Goal: Information Seeking & Learning: Learn about a topic

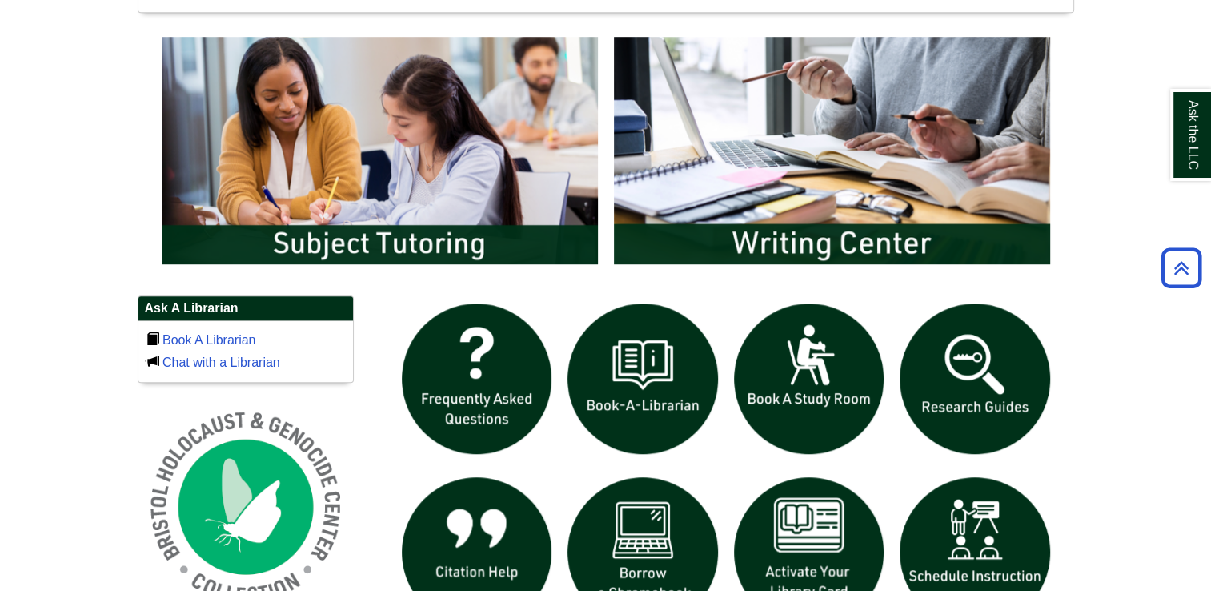
scroll to position [848, 0]
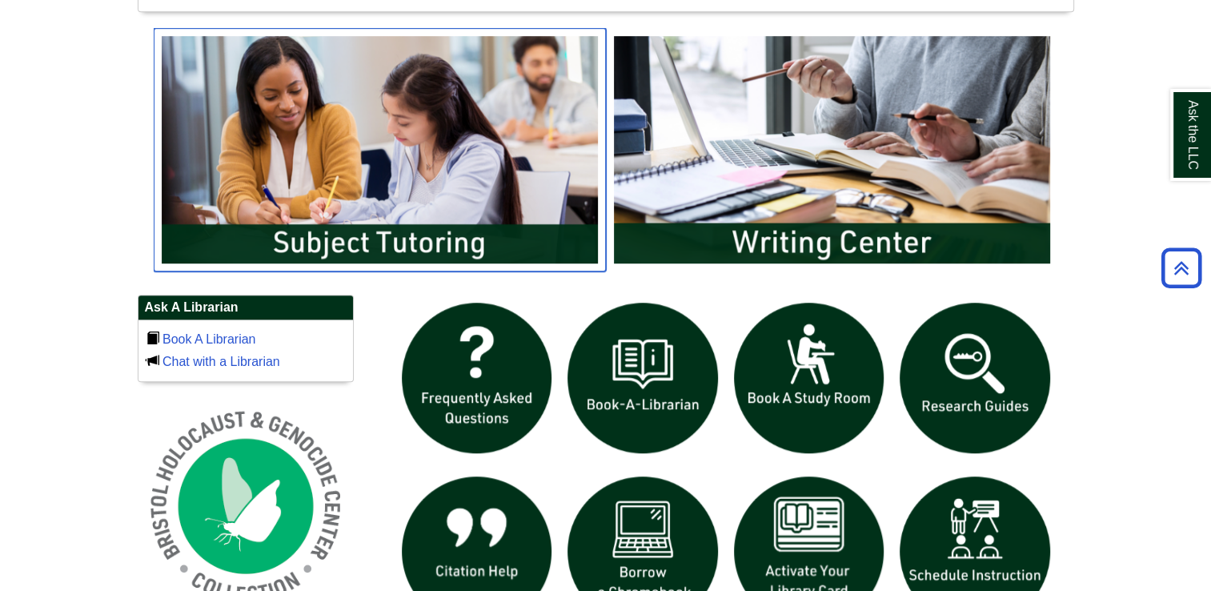
click at [519, 199] on img "slideshow" at bounding box center [380, 149] width 452 height 243
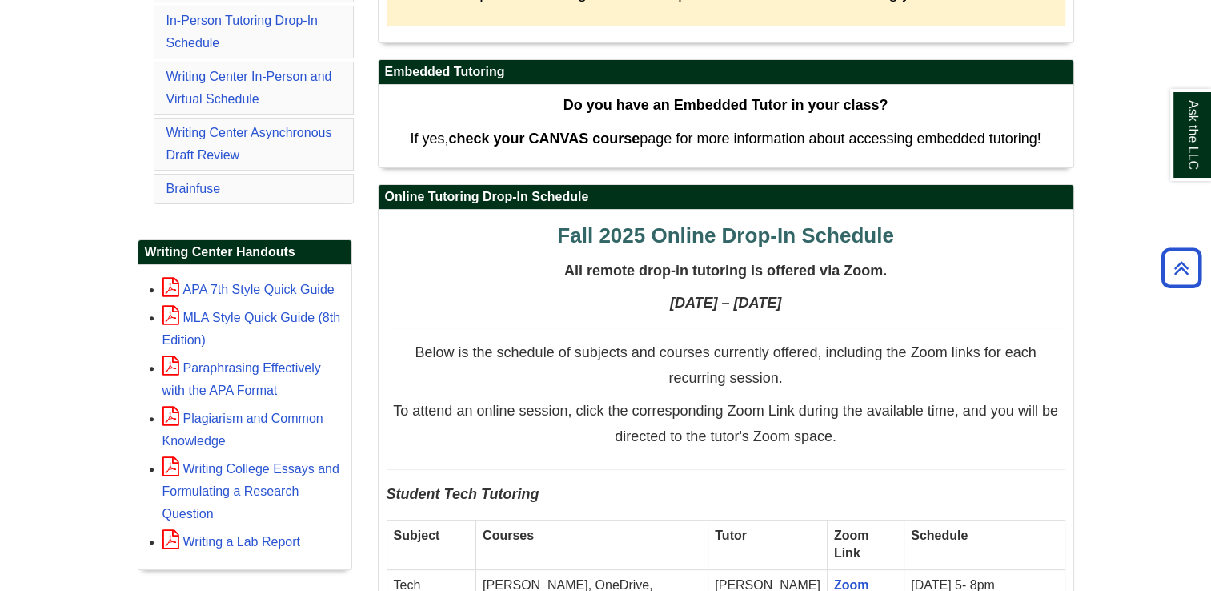
scroll to position [464, 0]
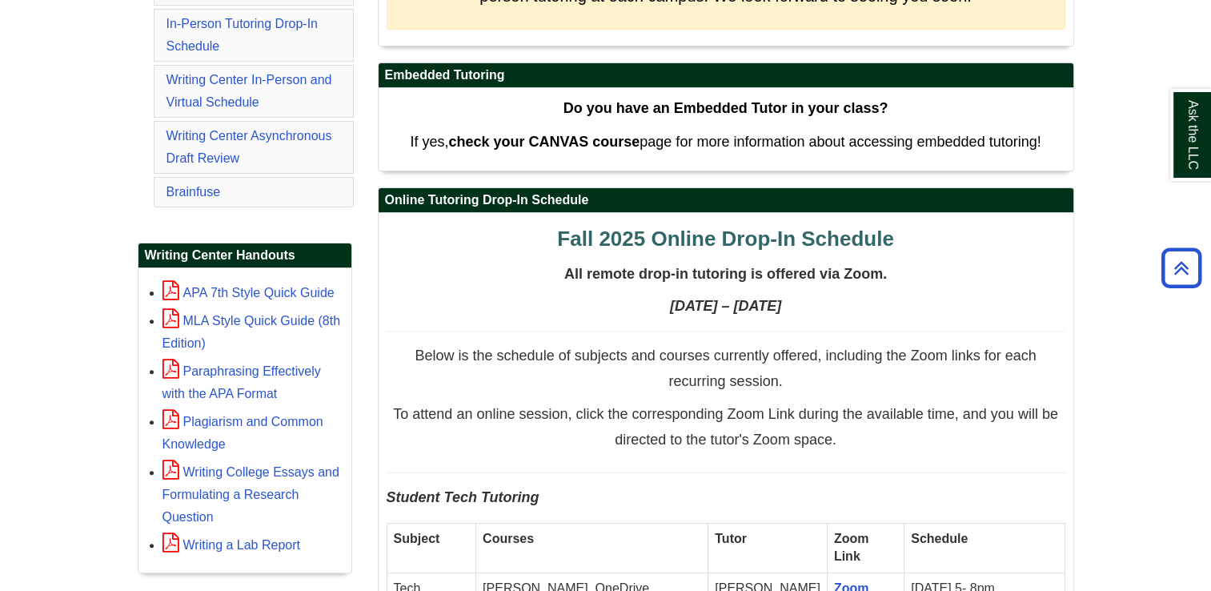
click at [192, 199] on li "Brainfuse" at bounding box center [254, 192] width 200 height 30
click at [191, 197] on li "Brainfuse" at bounding box center [254, 192] width 200 height 30
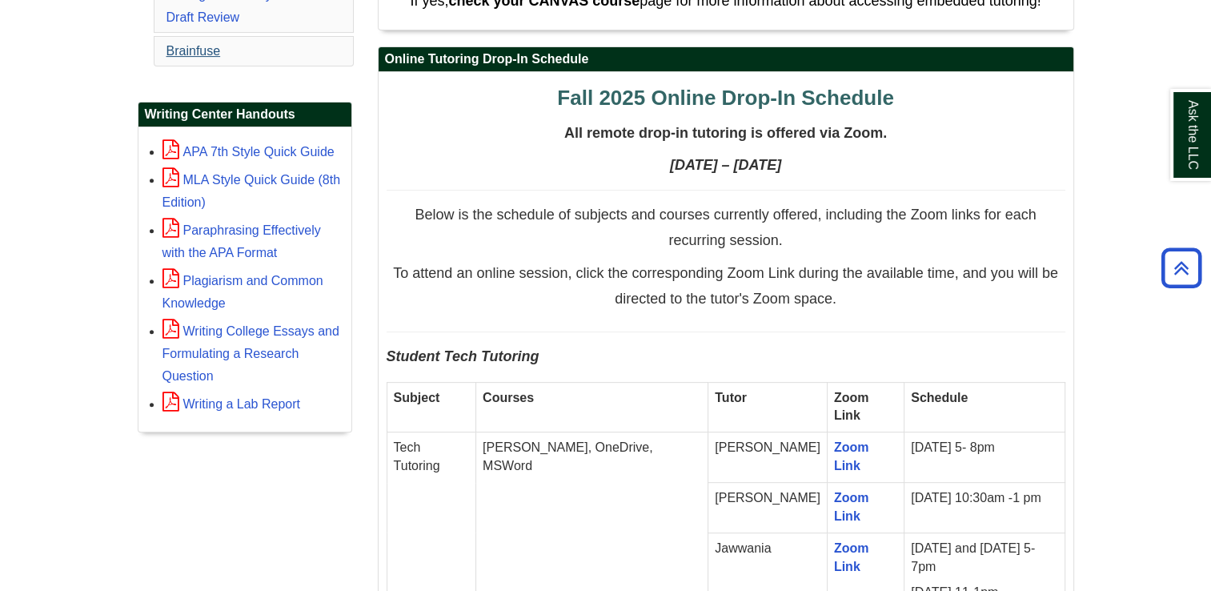
scroll to position [634, 0]
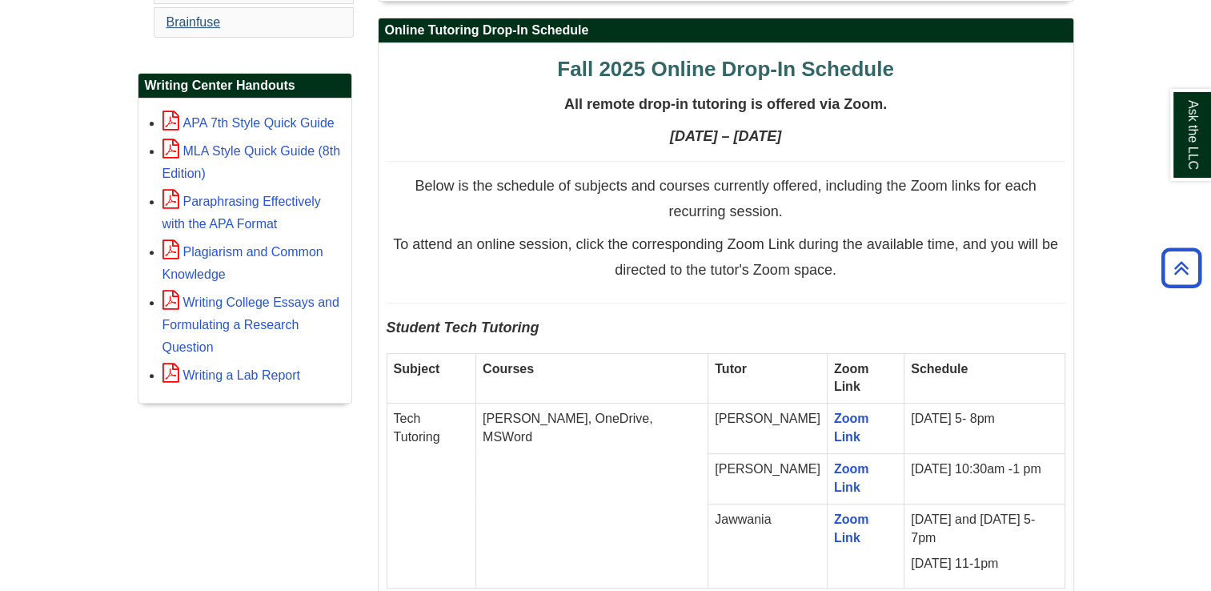
click at [554, 521] on td "[PERSON_NAME], OneDrive, MSWord" at bounding box center [592, 495] width 232 height 185
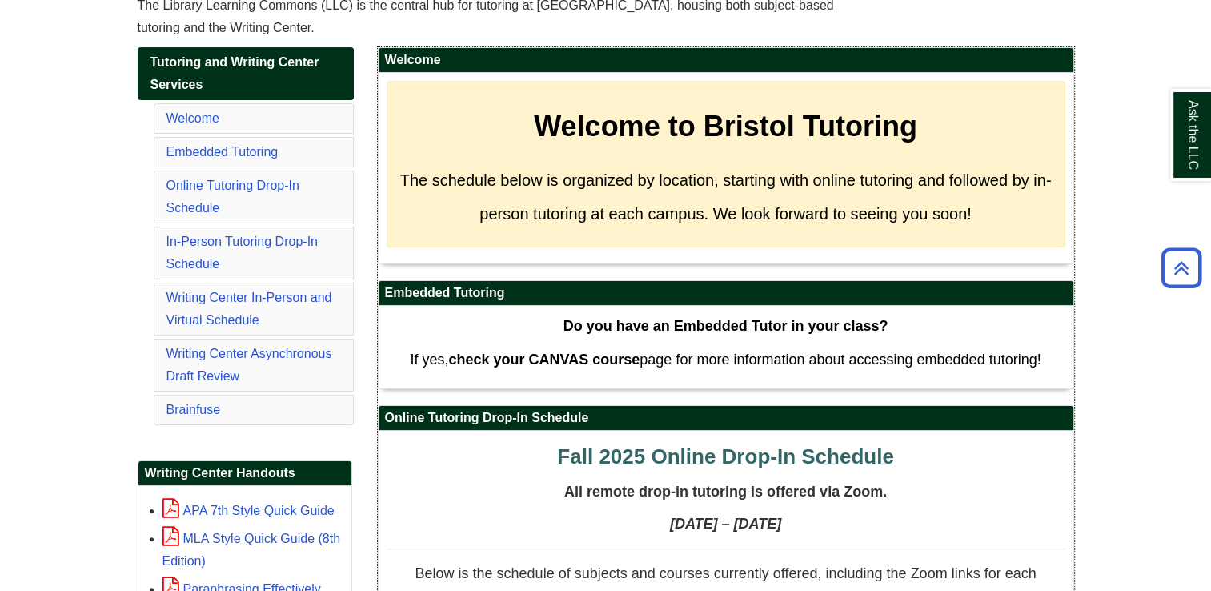
scroll to position [227, 0]
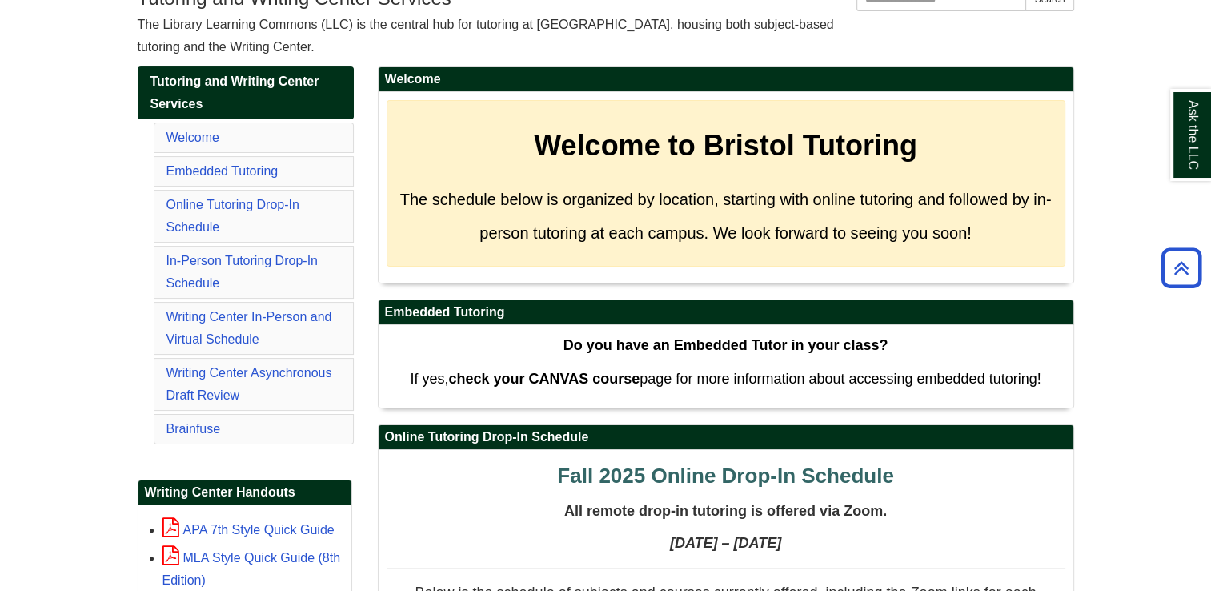
click at [268, 444] on div "Tutoring and Writing Center Services Welcome Embedded Tutoring Online Tutoring …" at bounding box center [246, 446] width 216 height 760
click at [295, 429] on li "Brainfuse" at bounding box center [254, 429] width 200 height 30
click at [189, 431] on link "Brainfuse" at bounding box center [194, 429] width 54 height 14
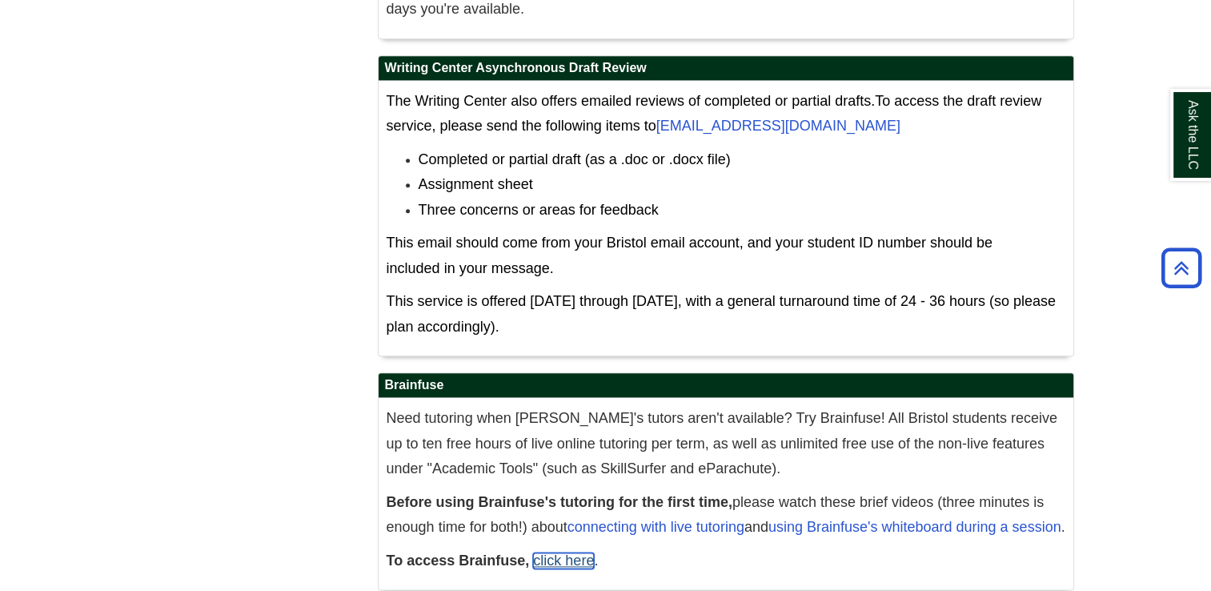
click at [560, 552] on link "click here" at bounding box center [563, 560] width 61 height 16
